Goal: Task Accomplishment & Management: Use online tool/utility

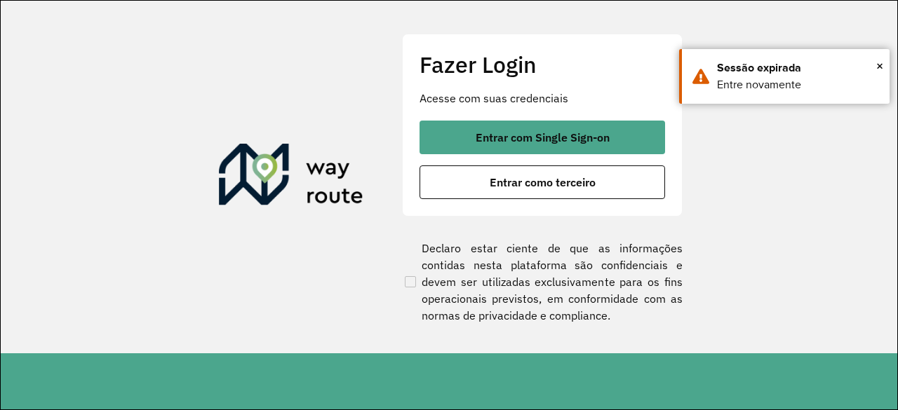
click at [574, 185] on span "Entrar como terceiro" at bounding box center [543, 182] width 106 height 11
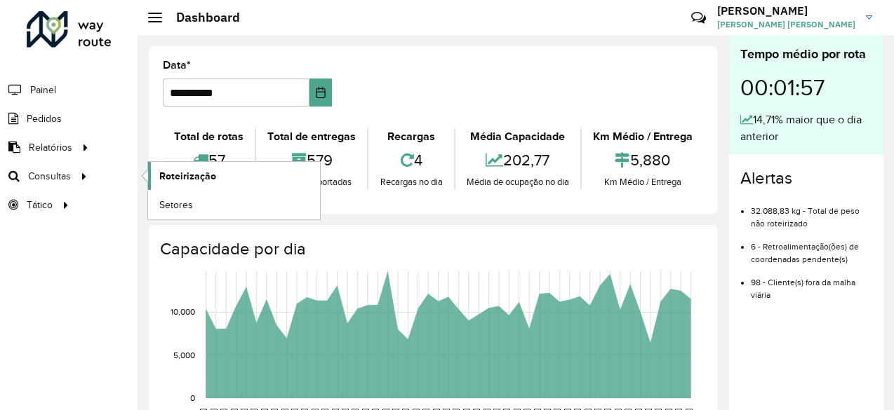
click at [182, 174] on span "Roteirização" at bounding box center [187, 176] width 57 height 15
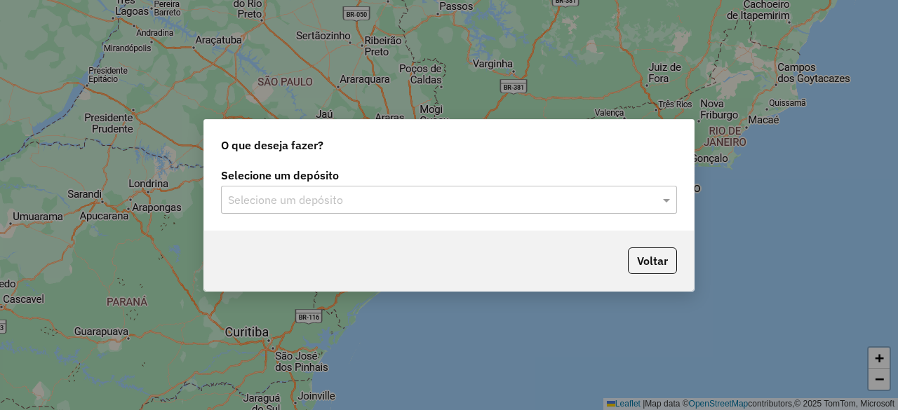
click at [391, 206] on input "text" at bounding box center [435, 200] width 414 height 17
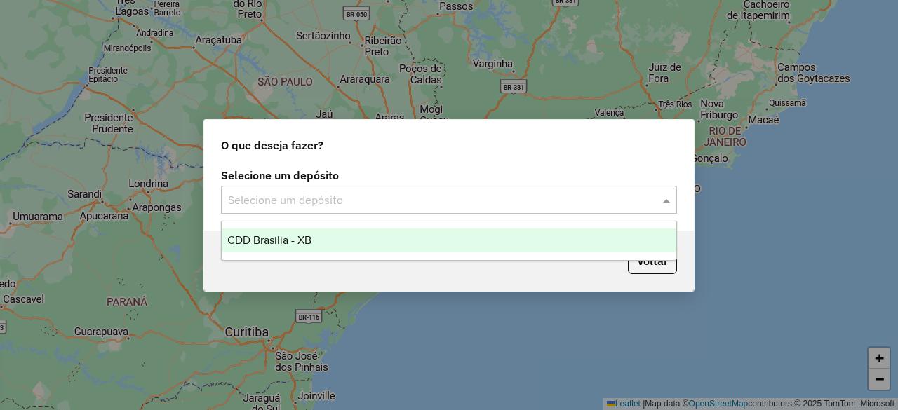
click at [397, 239] on div "CDD Brasilia - XB" at bounding box center [449, 241] width 454 height 24
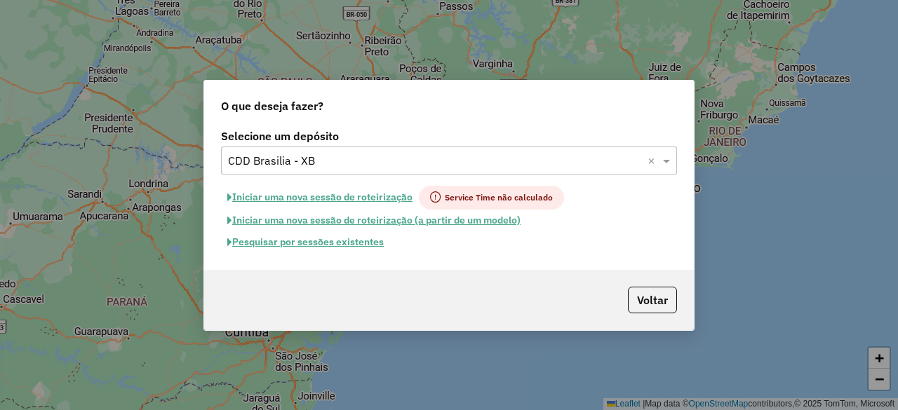
click at [312, 236] on button "Pesquisar por sessões existentes" at bounding box center [305, 243] width 169 height 22
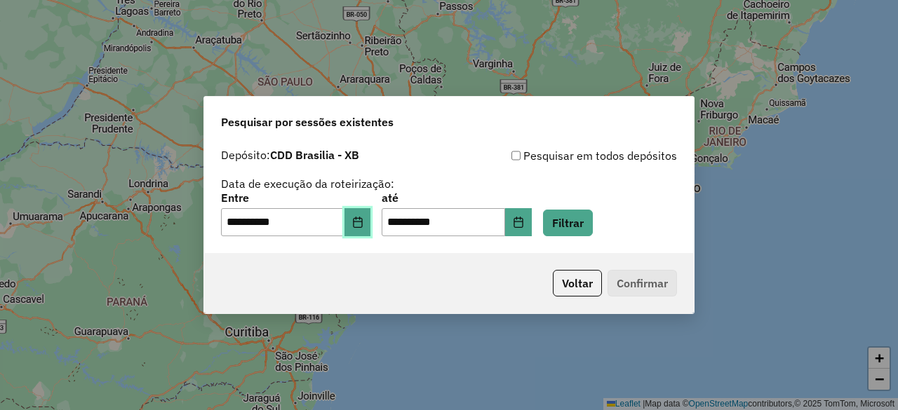
click at [362, 223] on icon "Choose Date" at bounding box center [357, 222] width 11 height 11
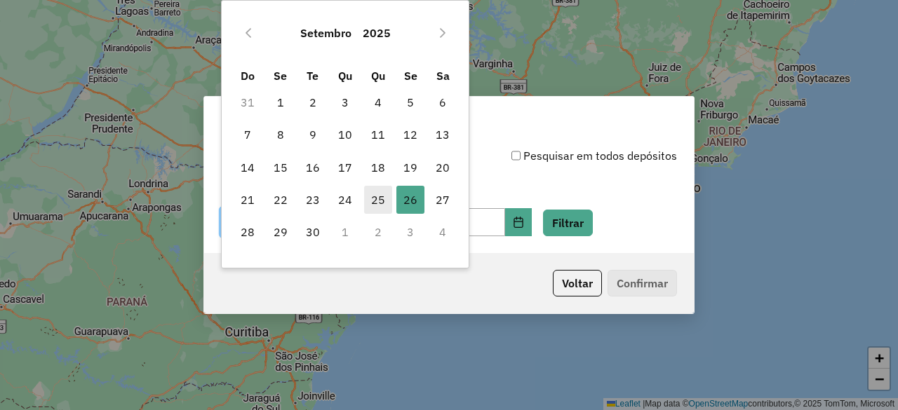
click at [377, 196] on span "25" at bounding box center [378, 200] width 28 height 28
type input "**********"
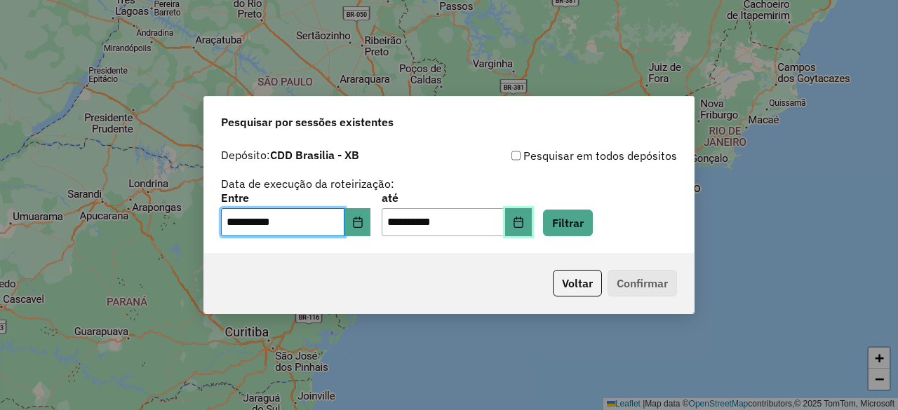
click at [529, 228] on button "Choose Date" at bounding box center [518, 222] width 27 height 28
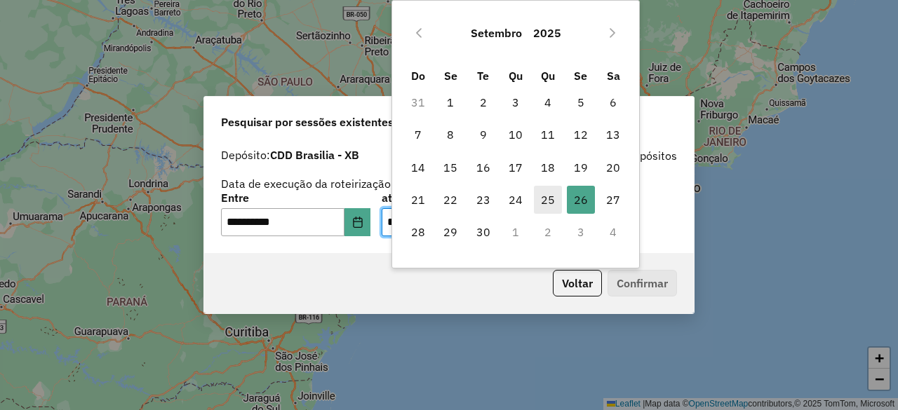
click at [552, 199] on span "25" at bounding box center [548, 200] width 28 height 28
type input "**********"
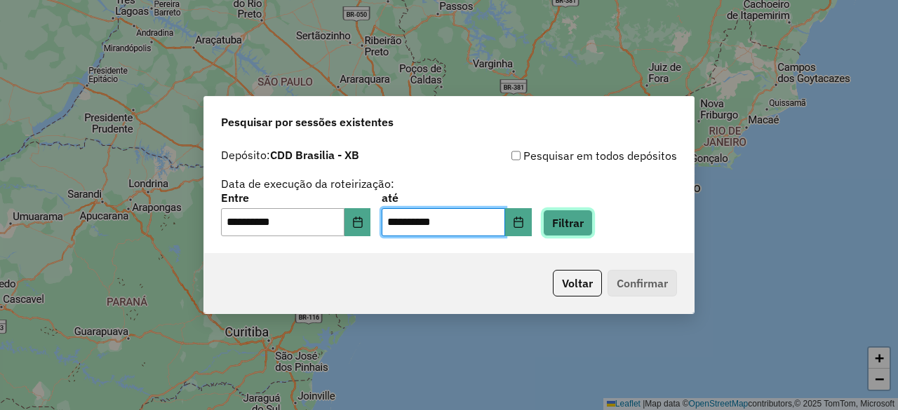
click at [593, 227] on button "Filtrar" at bounding box center [568, 223] width 50 height 27
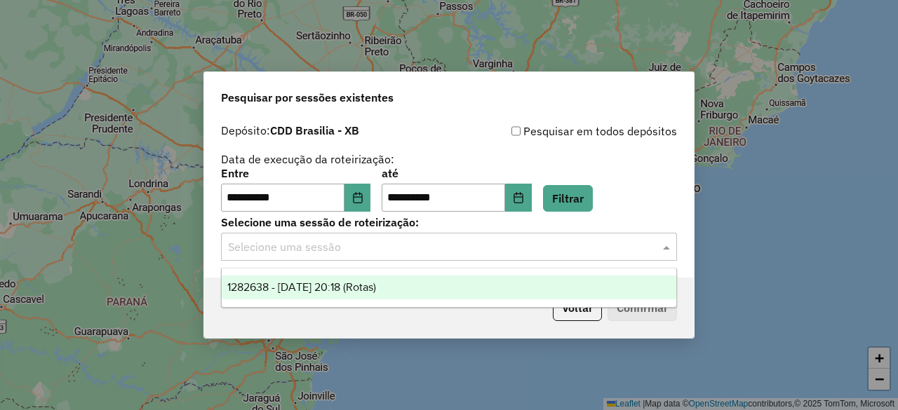
click at [580, 248] on input "text" at bounding box center [435, 247] width 414 height 17
click at [502, 278] on div "1282638 - 25/09/2025 20:18 (Rotas)" at bounding box center [449, 288] width 454 height 24
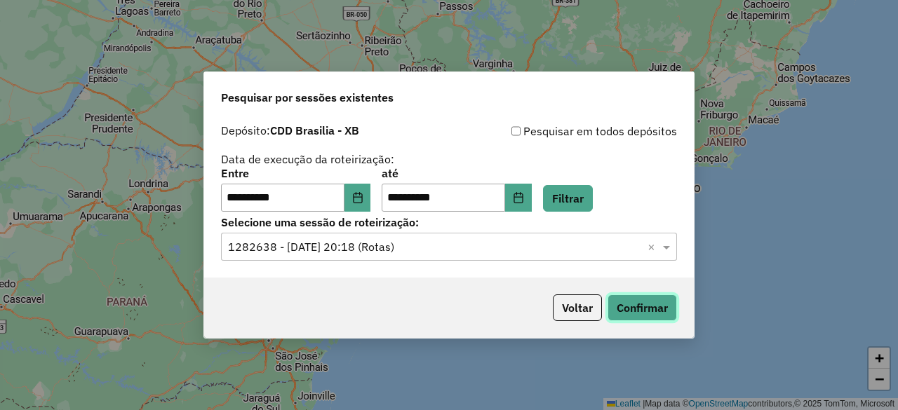
click at [651, 311] on button "Confirmar" at bounding box center [642, 308] width 69 height 27
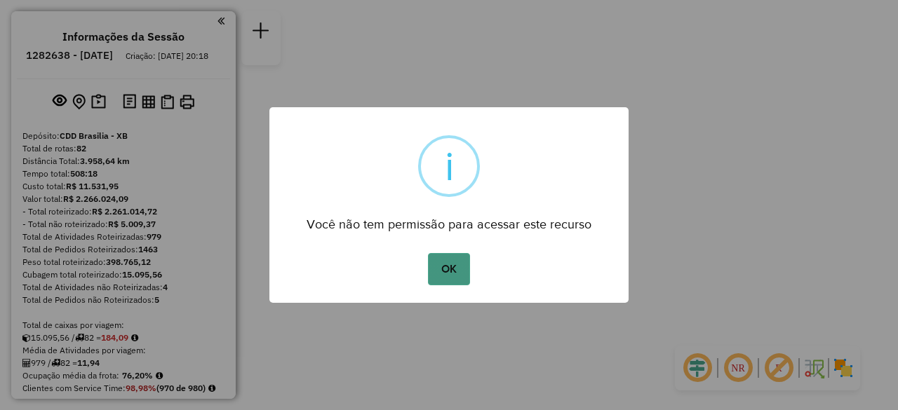
click at [448, 258] on button "OK" at bounding box center [448, 269] width 41 height 32
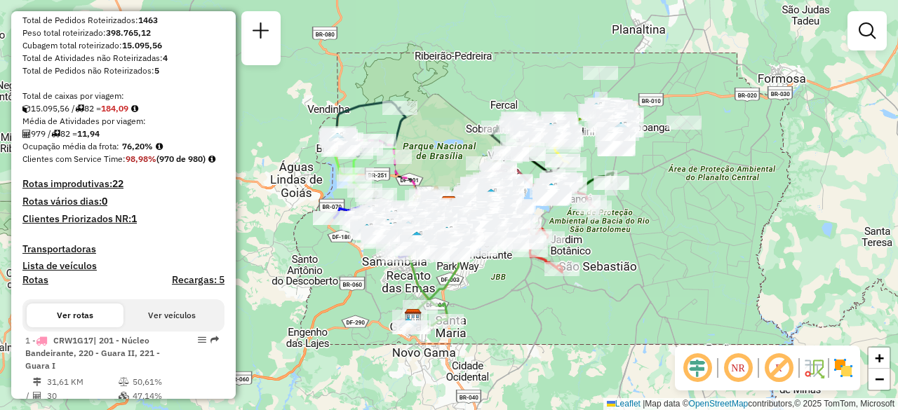
scroll to position [281, 0]
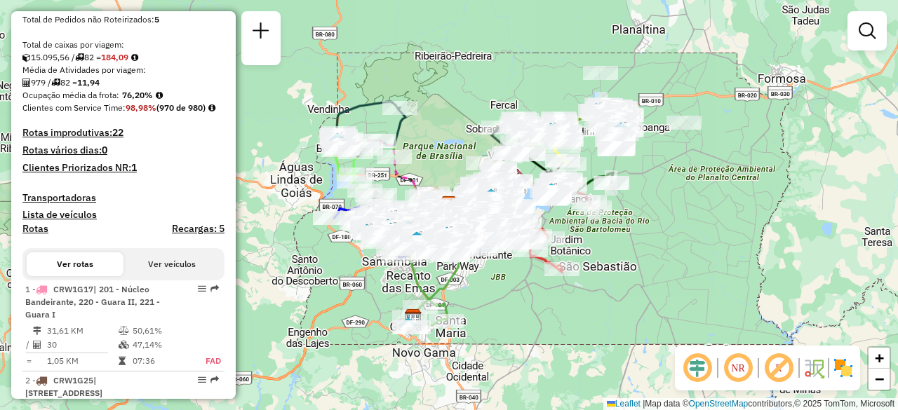
click at [743, 367] on em at bounding box center [738, 369] width 34 height 34
click at [695, 364] on em at bounding box center [698, 369] width 34 height 34
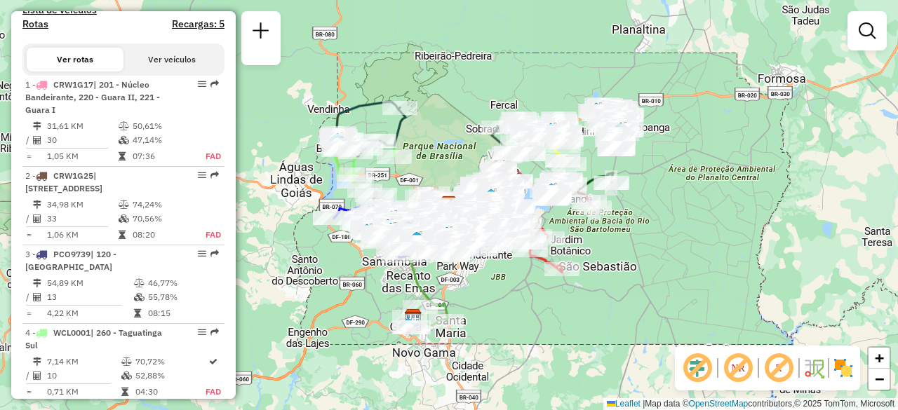
scroll to position [491, 0]
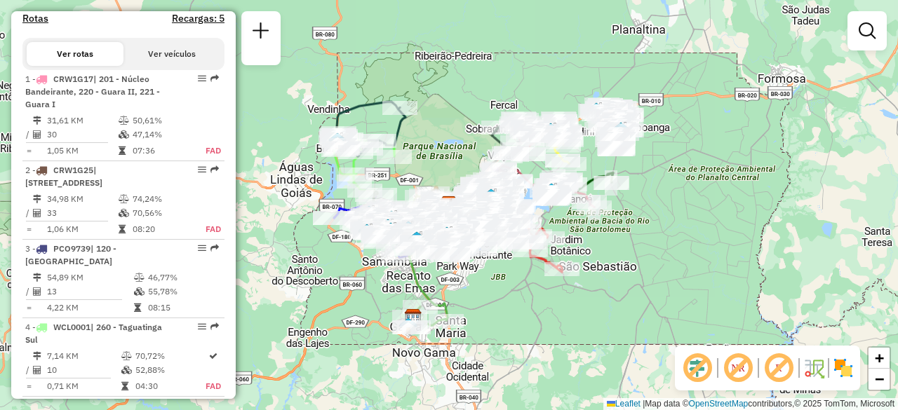
click at [757, 186] on div "Janela de atendimento Grade de atendimento Capacidade Transportadoras Veículos …" at bounding box center [449, 205] width 898 height 410
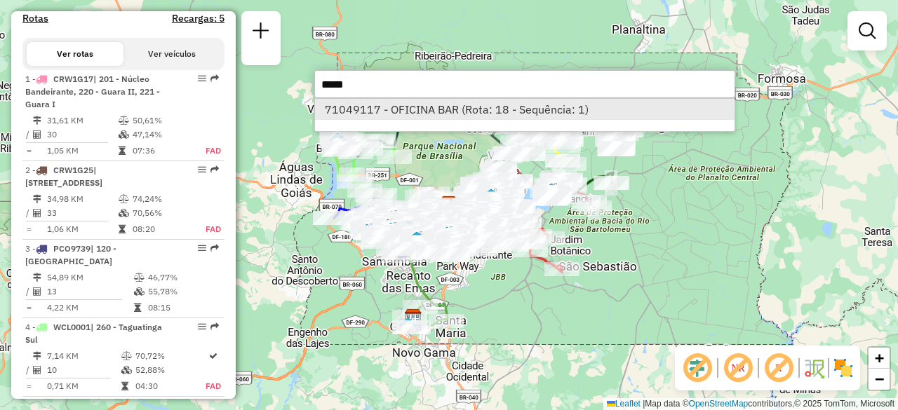
type input "*****"
click at [493, 114] on li "71049117 - OFICINA BAR (Rota: 18 - Sequência: 1)" at bounding box center [525, 109] width 420 height 21
select select "**********"
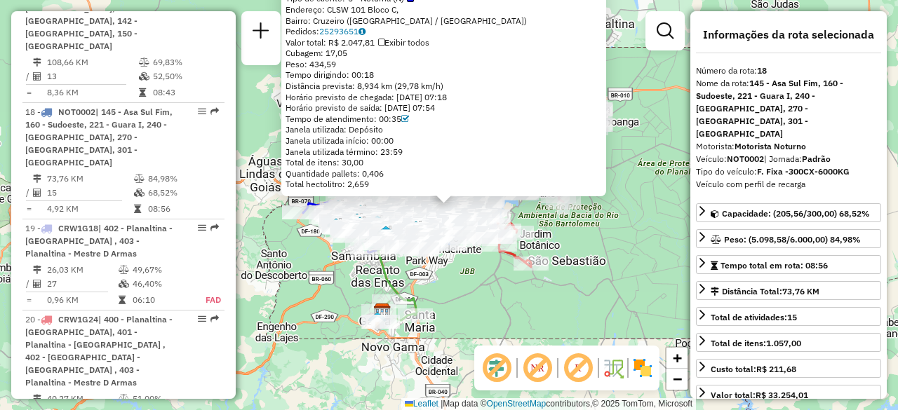
scroll to position [1996, 0]
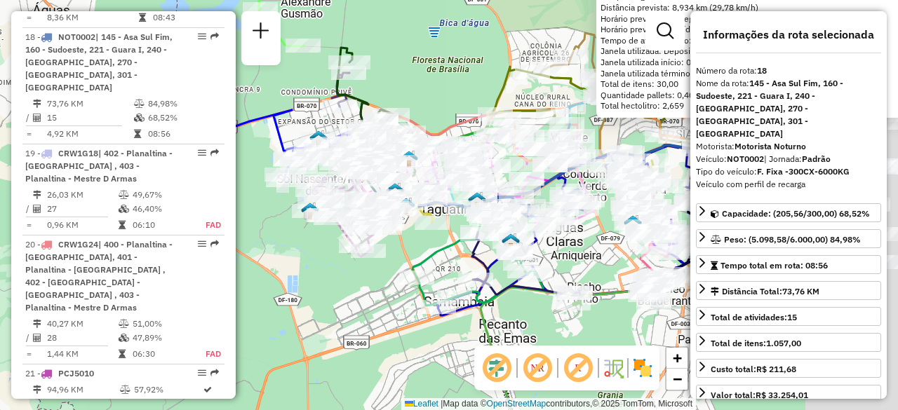
drag, startPoint x: 426, startPoint y: 227, endPoint x: 250, endPoint y: 234, distance: 175.5
click at [232, 238] on hb-router-mapa "Informações da Sessão 1282638 - 25/09/2025 Criação: 24/09/2025 20:18 Depósito: …" at bounding box center [449, 205] width 898 height 410
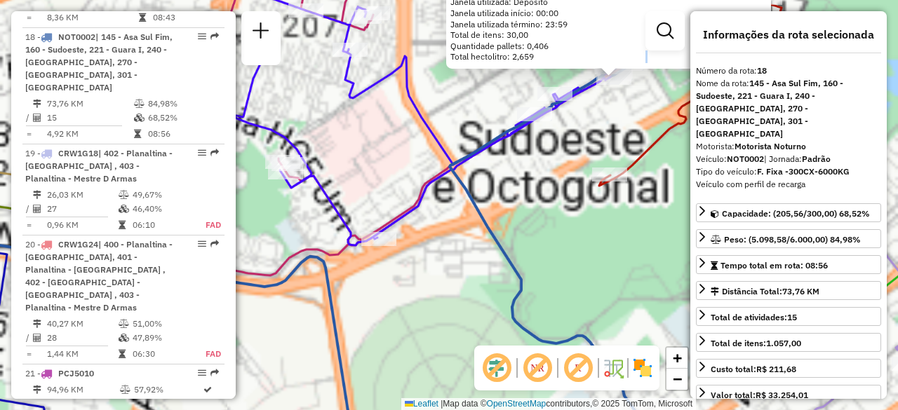
drag, startPoint x: 560, startPoint y: 173, endPoint x: 530, endPoint y: 196, distance: 37.5
click at [439, 293] on div "Rota 41 - Placa JKA1A21 71036073 - BK BRASIL OPERACAO E Rota 29 - Placa CRW1G16…" at bounding box center [449, 205] width 898 height 410
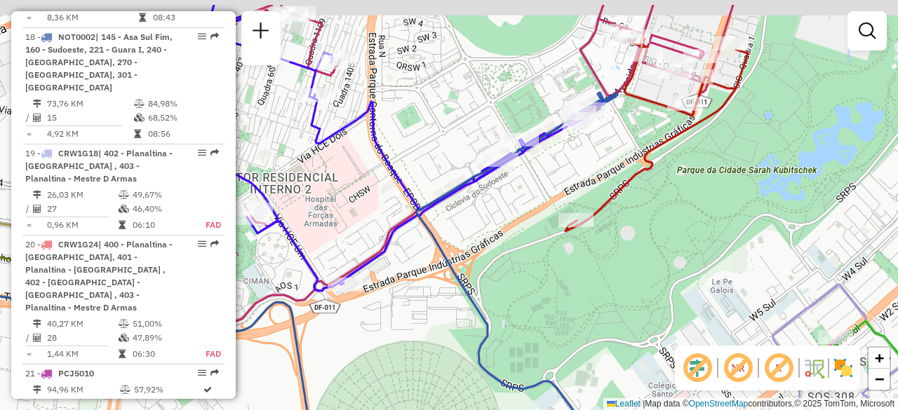
drag, startPoint x: 592, startPoint y: 143, endPoint x: 511, endPoint y: 246, distance: 131.4
click at [511, 246] on div "Janela de atendimento Grade de atendimento Capacidade Transportadoras Veículos …" at bounding box center [449, 205] width 898 height 410
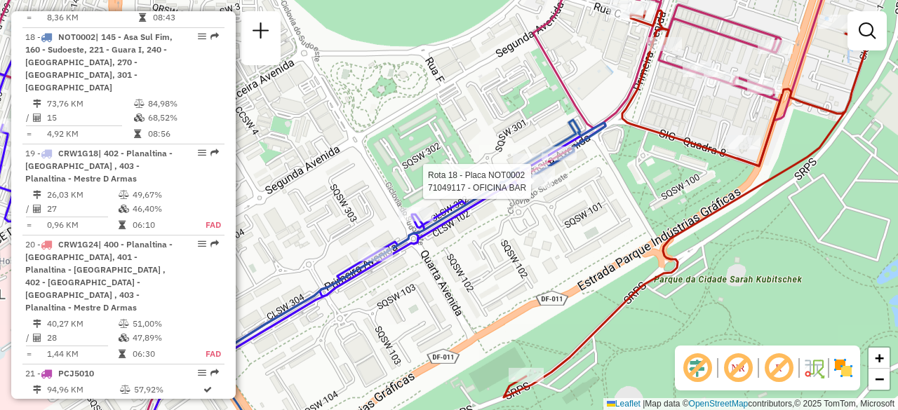
select select "**********"
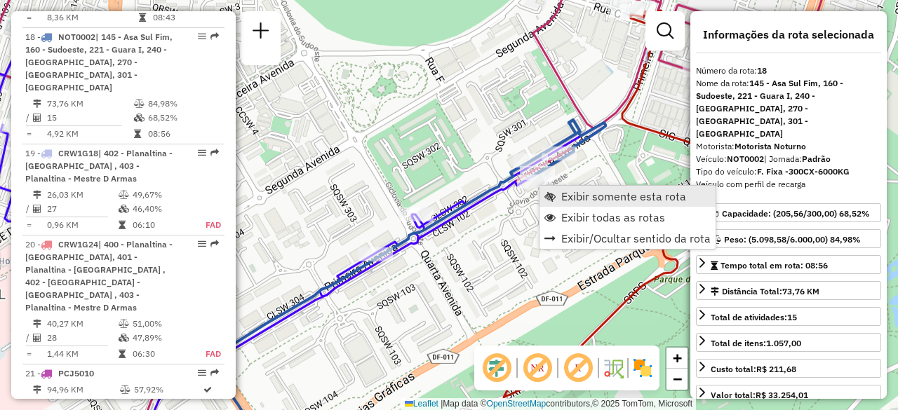
click at [595, 199] on span "Exibir somente esta rota" at bounding box center [623, 196] width 125 height 11
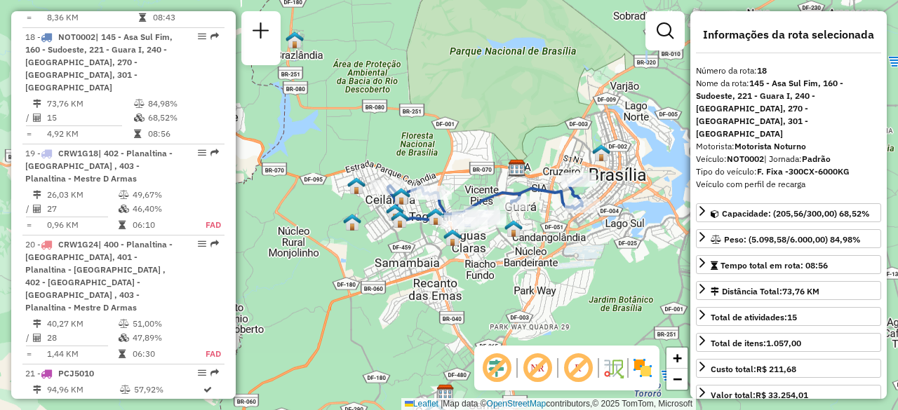
drag, startPoint x: 507, startPoint y: 119, endPoint x: 459, endPoint y: 117, distance: 47.7
click at [459, 117] on div "Janela de atendimento Grade de atendimento Capacidade Transportadoras Veículos …" at bounding box center [449, 205] width 898 height 410
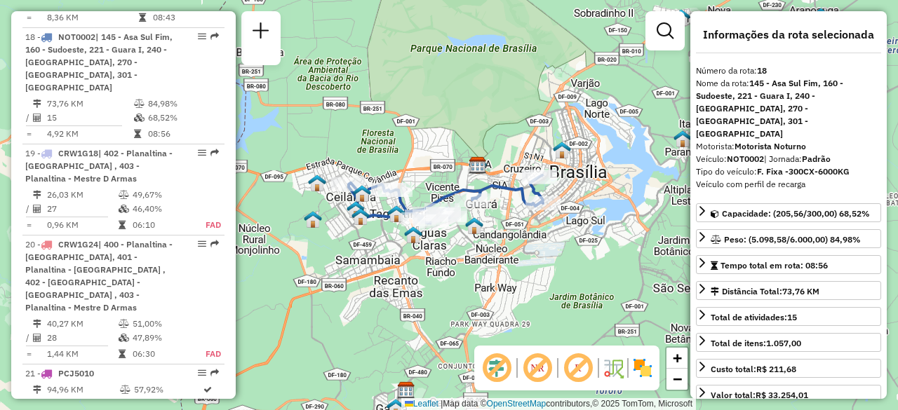
drag, startPoint x: 529, startPoint y: 278, endPoint x: 547, endPoint y: 274, distance: 18.7
click at [547, 274] on div "Janela de atendimento Grade de atendimento Capacidade Transportadoras Veículos …" at bounding box center [449, 205] width 898 height 410
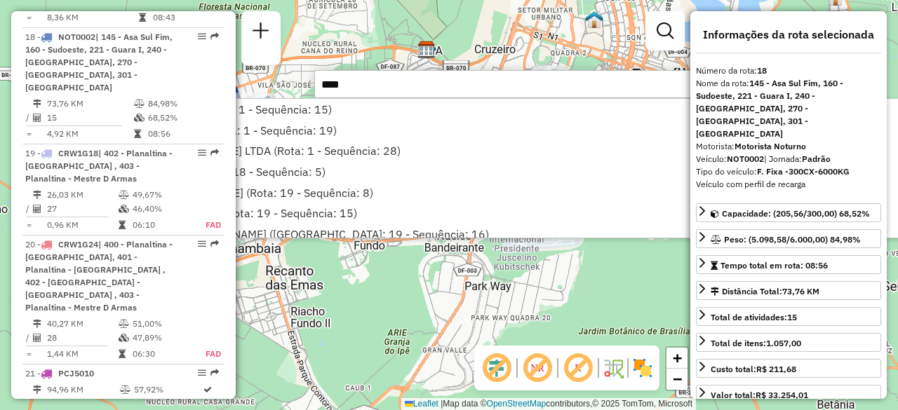
type input "*****"
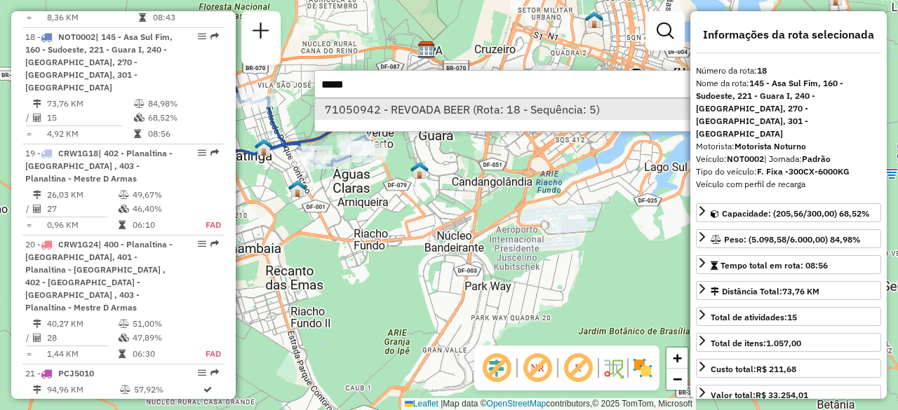
click at [575, 112] on li "71050942 - REVOADA BEER (Rota: 18 - Sequência: 5)" at bounding box center [525, 109] width 420 height 21
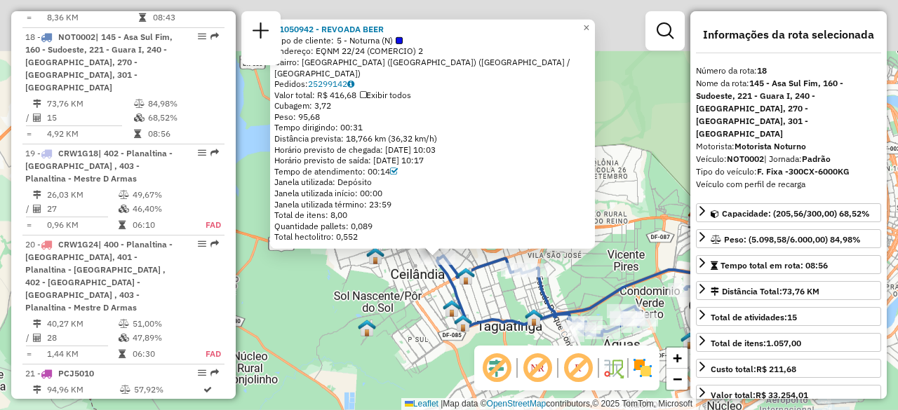
drag, startPoint x: 387, startPoint y: 279, endPoint x: 376, endPoint y: 332, distance: 54.5
click at [376, 332] on div "71050942 - REVOADA BEER Tipo de cliente: 5 - Noturna (N) Endereço: EQNM 22/24 (…" at bounding box center [449, 205] width 898 height 410
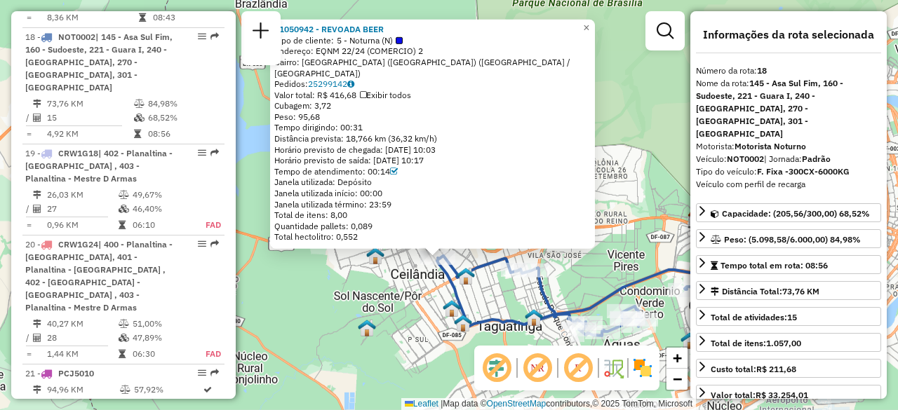
click at [613, 279] on div "71050942 - REVOADA BEER Tipo de cliente: 5 - Noturna (N) Endereço: EQNM 22/24 (…" at bounding box center [449, 205] width 898 height 410
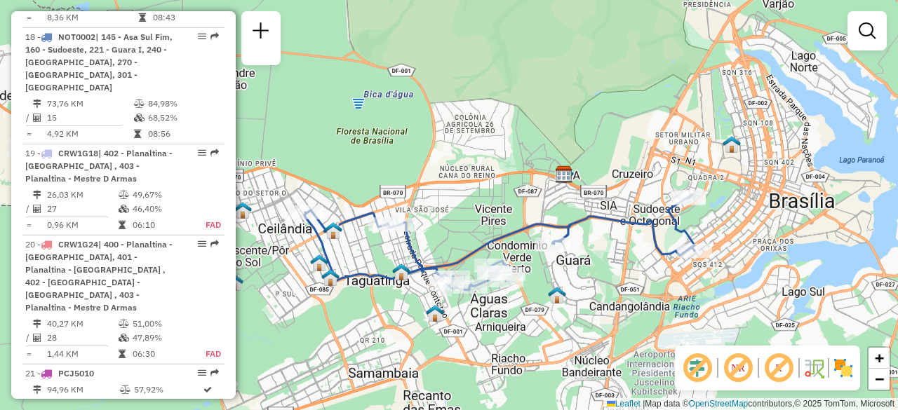
drag, startPoint x: 619, startPoint y: 240, endPoint x: 449, endPoint y: 171, distance: 183.2
click at [449, 171] on div "Janela de atendimento Grade de atendimento Capacidade Transportadoras Veículos …" at bounding box center [449, 205] width 898 height 410
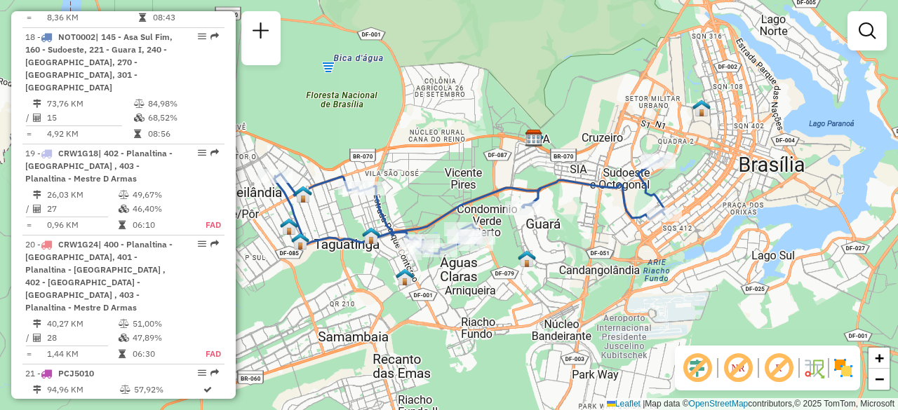
drag, startPoint x: 465, startPoint y: 163, endPoint x: 499, endPoint y: 123, distance: 52.3
click at [499, 123] on div "Janela de atendimento Grade de atendimento Capacidade Transportadoras Veículos …" at bounding box center [449, 205] width 898 height 410
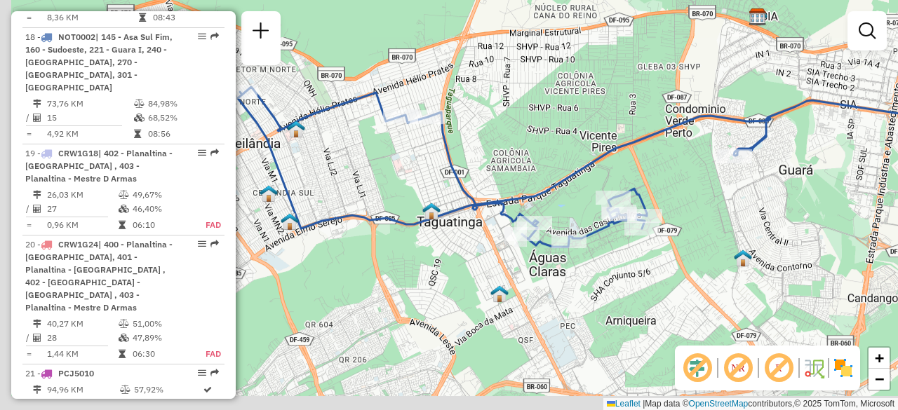
drag, startPoint x: 459, startPoint y: 157, endPoint x: 596, endPoint y: 75, distance: 160.2
click at [596, 75] on div "Janela de atendimento Grade de atendimento Capacidade Transportadoras Veículos …" at bounding box center [449, 205] width 898 height 410
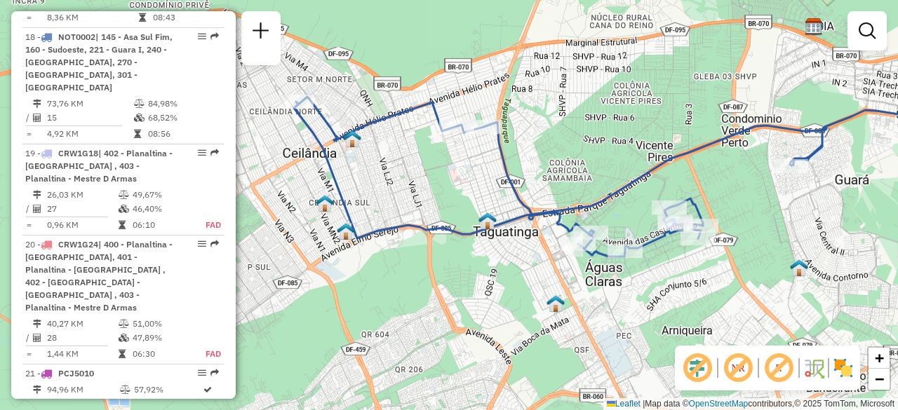
drag, startPoint x: 555, startPoint y: 110, endPoint x: 611, endPoint y: 120, distance: 57.0
click at [611, 120] on div "Janela de atendimento Grade de atendimento Capacidade Transportadoras Veículos …" at bounding box center [449, 205] width 898 height 410
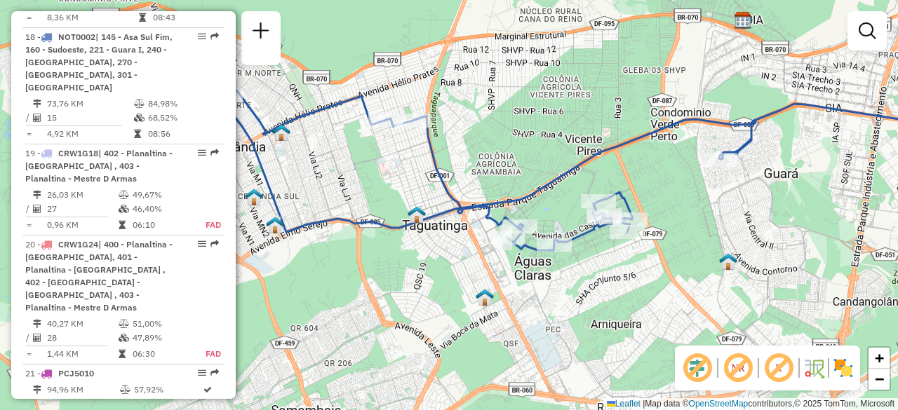
drag, startPoint x: 615, startPoint y: 138, endPoint x: 544, endPoint y: 131, distance: 71.1
click at [544, 131] on div "Janela de atendimento Grade de atendimento Capacidade Transportadoras Veículos …" at bounding box center [449, 205] width 898 height 410
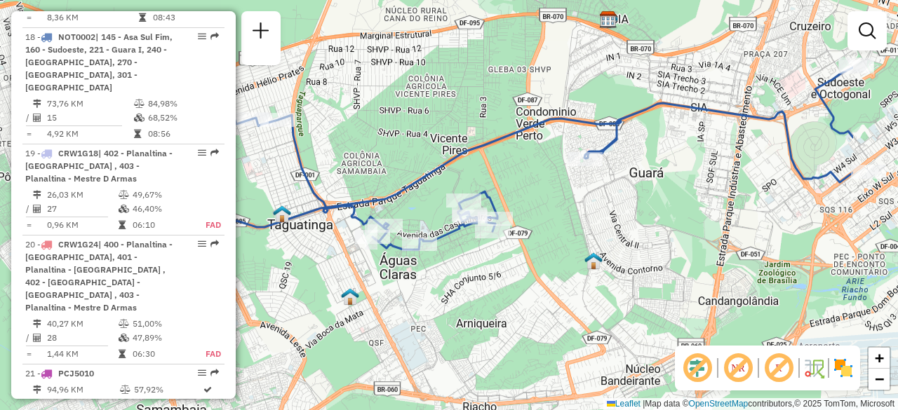
drag, startPoint x: 606, startPoint y: 126, endPoint x: 451, endPoint y: 127, distance: 155.1
click at [451, 127] on div "Janela de atendimento Grade de atendimento Capacidade Transportadoras Veículos …" at bounding box center [449, 205] width 898 height 410
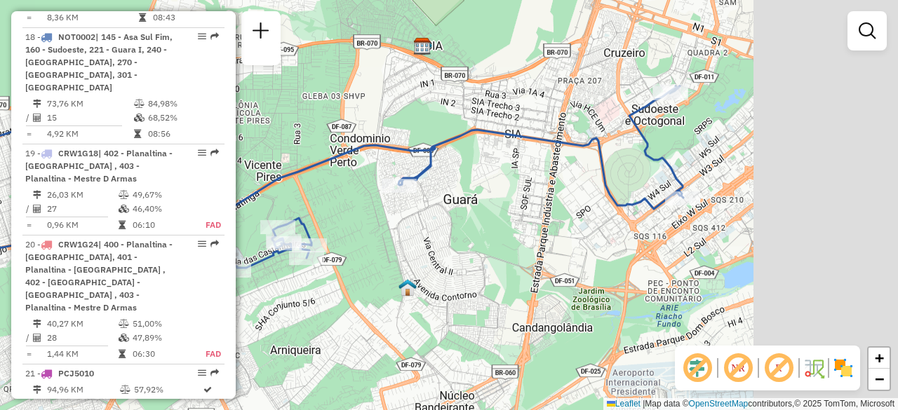
drag, startPoint x: 639, startPoint y: 87, endPoint x: 472, endPoint y: 112, distance: 168.9
click at [472, 112] on div "Janela de atendimento Grade de atendimento Capacidade Transportadoras Veículos …" at bounding box center [449, 205] width 898 height 410
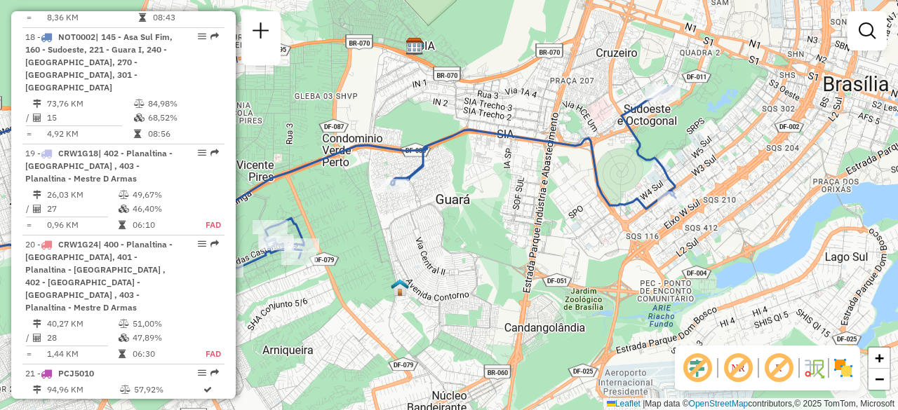
drag, startPoint x: 527, startPoint y: 109, endPoint x: 431, endPoint y: 112, distance: 96.2
click at [431, 112] on div "Janela de atendimento Grade de atendimento Capacidade Transportadoras Veículos …" at bounding box center [449, 205] width 898 height 410
